Goal: Obtain resource: Download file/media

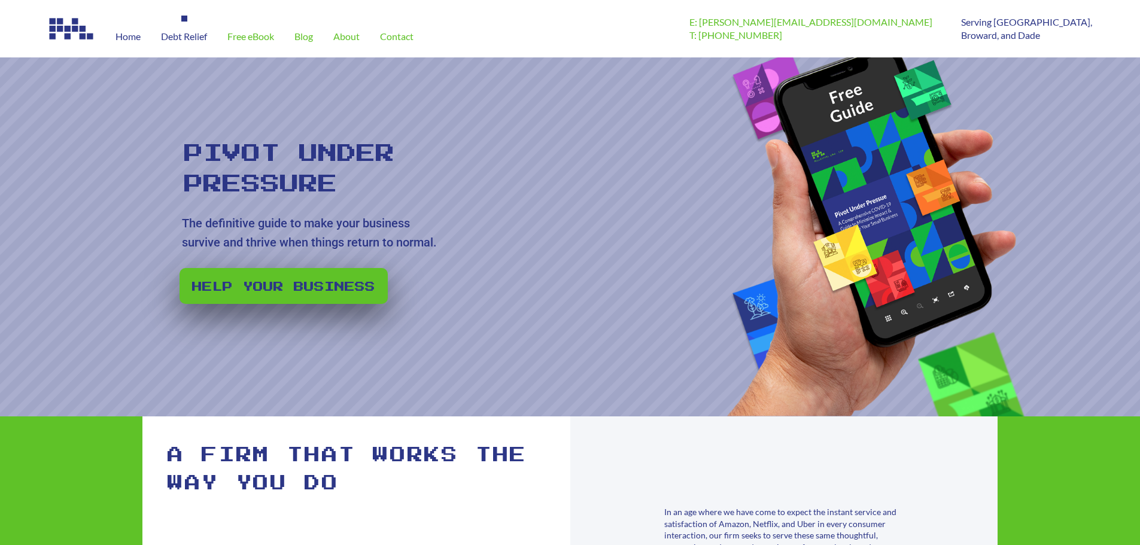
click at [187, 36] on span "Debt Relief" at bounding box center [184, 37] width 46 height 10
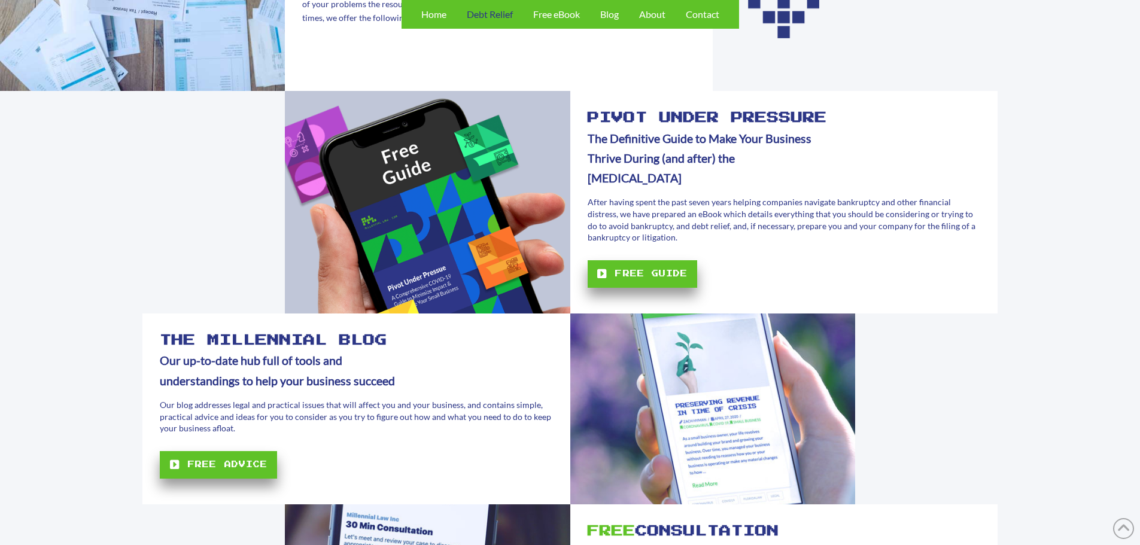
scroll to position [419, 0]
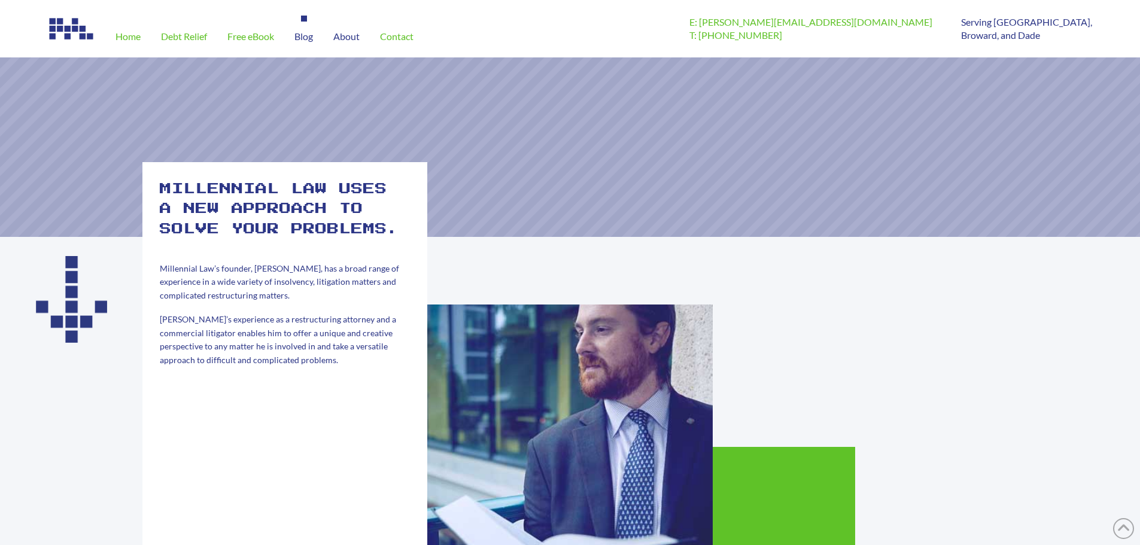
click at [306, 39] on span "Blog" at bounding box center [303, 37] width 19 height 10
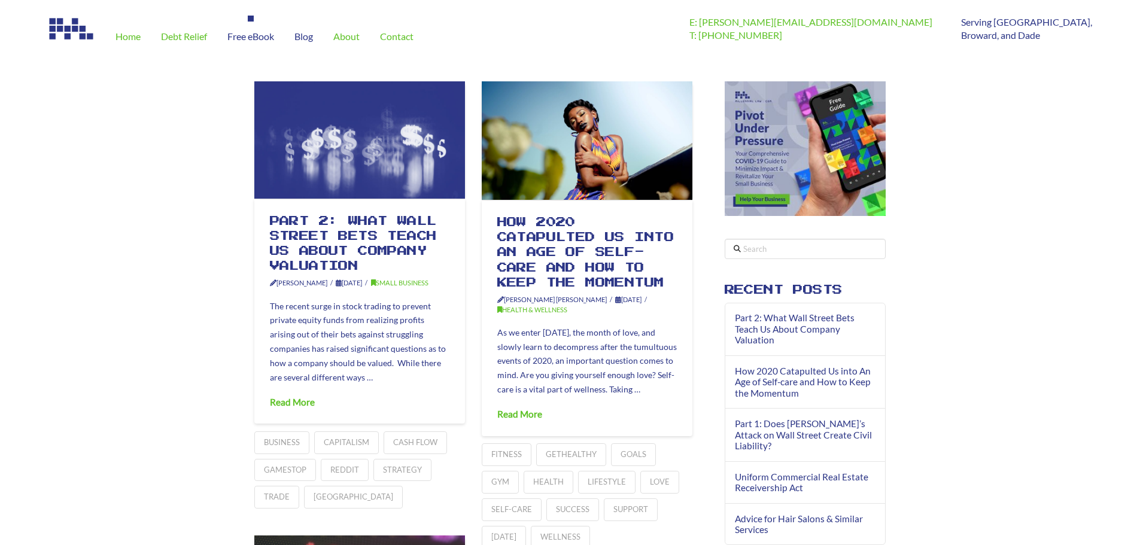
click at [264, 42] on div "Free eBook" at bounding box center [250, 37] width 67 height 42
